Goal: Task Accomplishment & Management: Complete application form

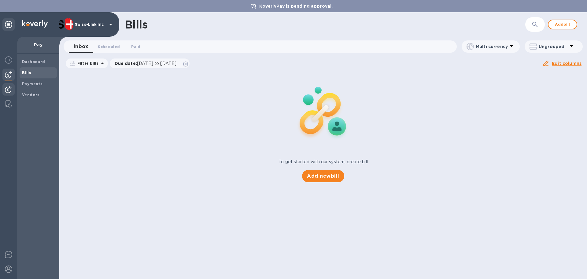
drag, startPoint x: 5, startPoint y: 88, endPoint x: 9, endPoint y: 84, distance: 5.9
click at [5, 88] on div at bounding box center [8, 89] width 12 height 13
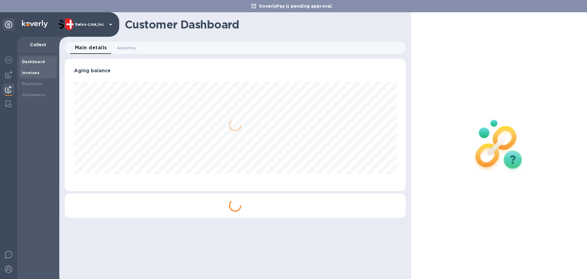
scroll to position [132, 341]
click at [25, 74] on b "Invoices" at bounding box center [30, 72] width 17 height 5
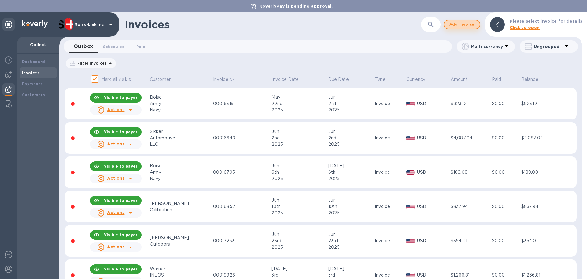
click at [473, 25] on span "Add invoice" at bounding box center [462, 24] width 26 height 7
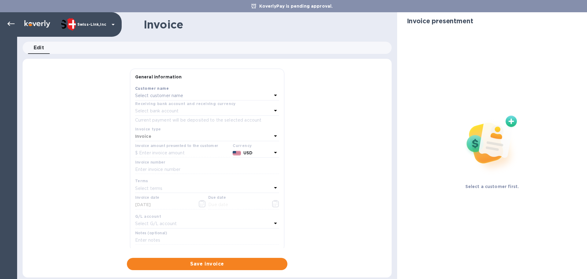
click at [172, 95] on p "Select customer name" at bounding box center [159, 95] width 48 height 6
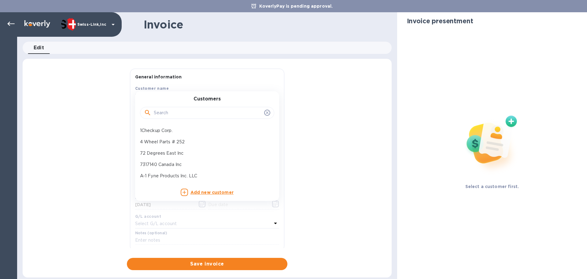
click at [175, 109] on input "text" at bounding box center [208, 112] width 108 height 9
paste input "Main Line Overland"
type input "Main Line Overland"
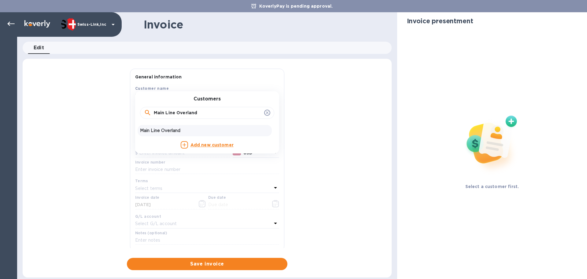
click at [180, 131] on p "Main Line Overland" at bounding box center [204, 130] width 129 height 6
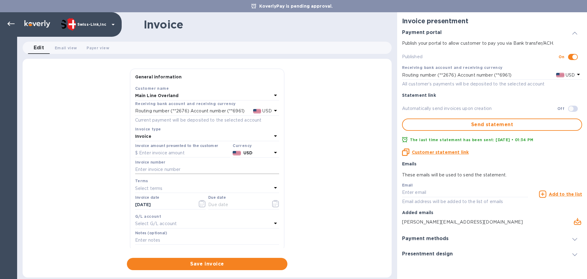
click at [192, 168] on input "text" at bounding box center [207, 169] width 144 height 9
paste input "INV/25-26/0332"
type input "INV/25-26/0332"
click at [146, 150] on input "text" at bounding box center [182, 152] width 95 height 9
paste input "170.14"
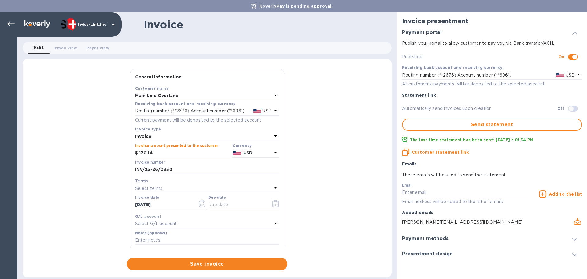
type input "170.14"
drag, startPoint x: 154, startPoint y: 203, endPoint x: 116, endPoint y: 213, distance: 39.4
click at [96, 204] on div "General information Save Customer name Main Line Overland Receiving bank accoun…" at bounding box center [207, 169] width 369 height 201
click at [215, 201] on input "text" at bounding box center [237, 204] width 58 height 9
paste input "[DATE]"
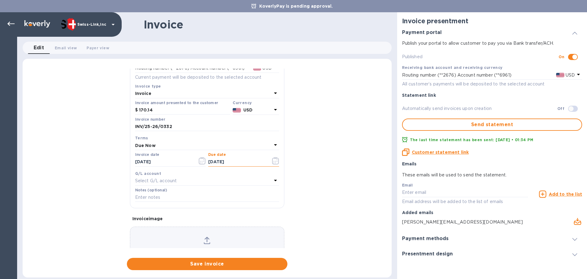
scroll to position [73, 0]
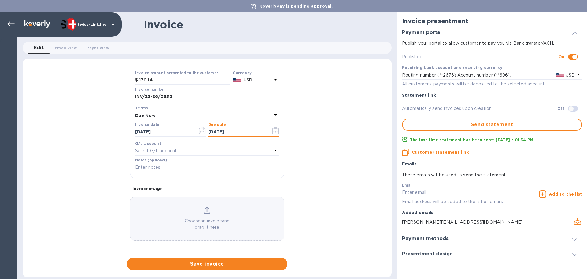
type input "[DATE]"
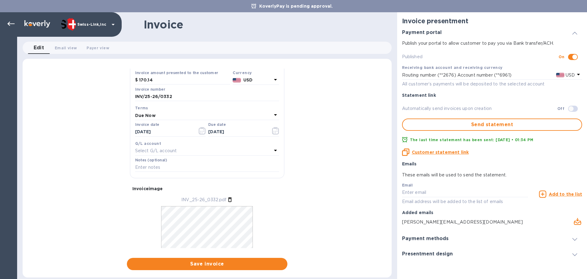
click at [105, 150] on div "General information Save Customer name Main Line Overland Receiving bank accoun…" at bounding box center [207, 169] width 369 height 201
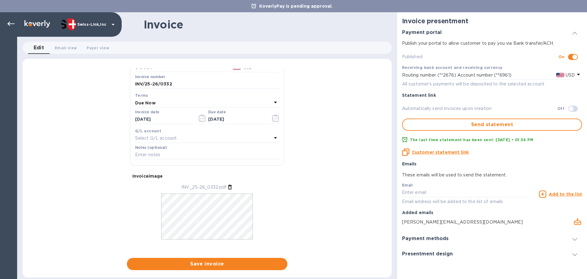
scroll to position [91, 0]
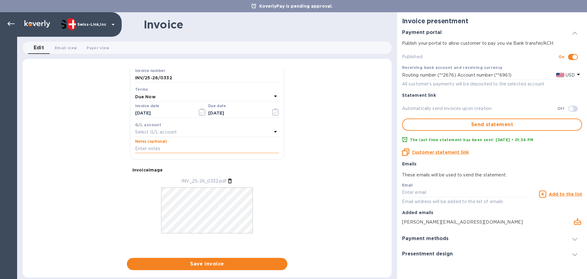
click at [153, 150] on input "text" at bounding box center [207, 148] width 144 height 9
paste input "10659"
type input "10659"
click at [183, 257] on div "General information Save Customer name Main Line Overland Receiving bank accoun…" at bounding box center [207, 169] width 369 height 201
click at [182, 262] on span "Save invoice" at bounding box center [207, 263] width 151 height 7
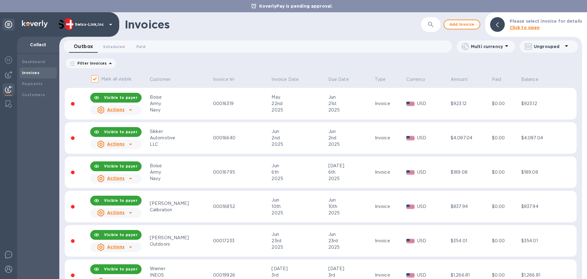
drag, startPoint x: 23, startPoint y: 197, endPoint x: 121, endPoint y: 201, distance: 98.6
click at [23, 197] on div "Dashboard Invoices Payments Customers" at bounding box center [38, 166] width 42 height 225
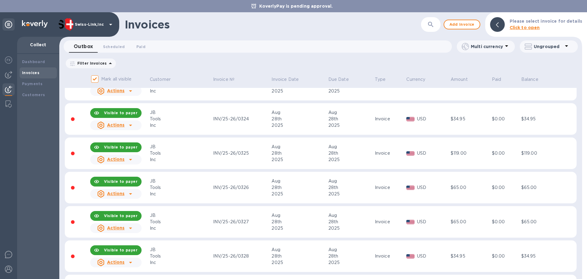
scroll to position [911, 0]
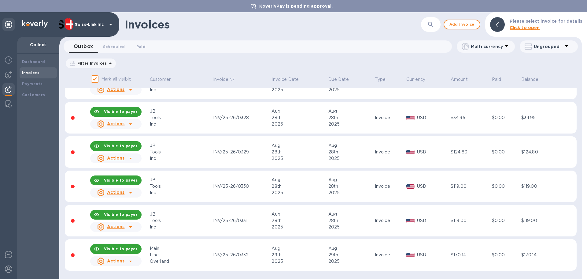
click at [134, 262] on icon at bounding box center [130, 260] width 7 height 7
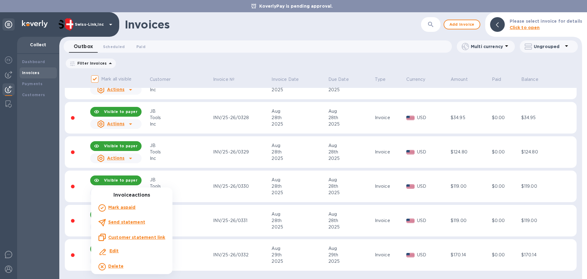
click at [153, 233] on div "Customer statement link" at bounding box center [131, 236] width 67 height 7
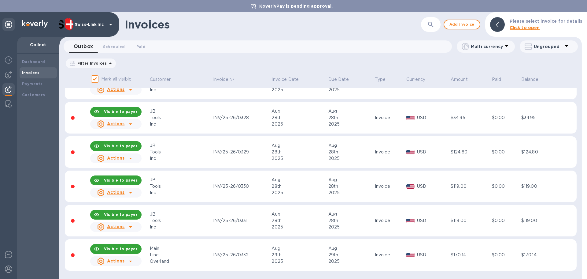
click at [288, 26] on div "Invoices" at bounding box center [251, 24] width 253 height 13
